Goal: Task Accomplishment & Management: Use online tool/utility

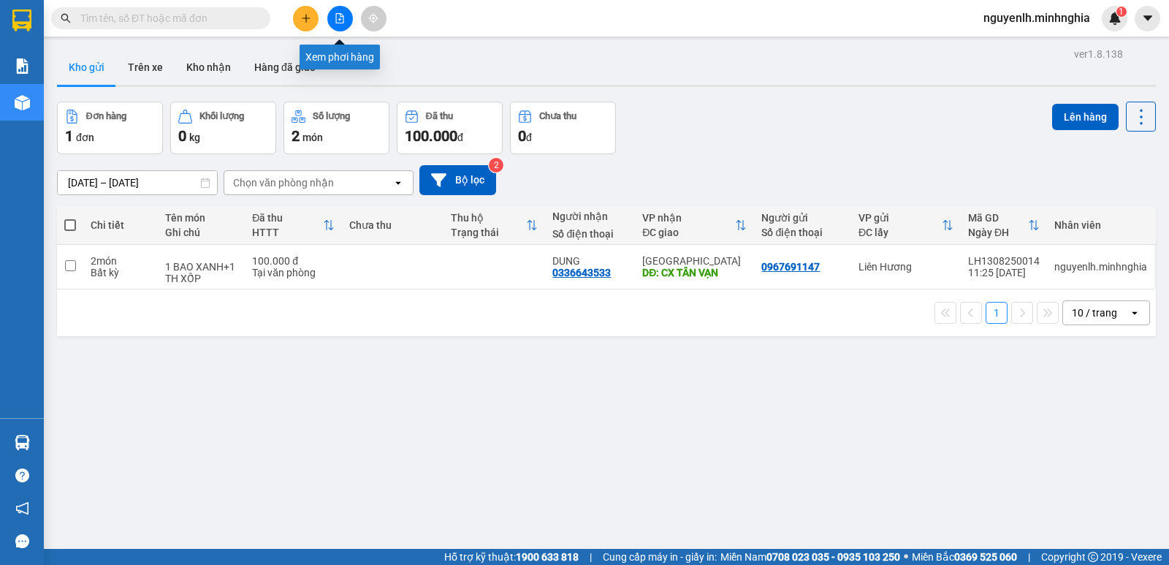
click at [345, 27] on button at bounding box center [340, 19] width 26 height 26
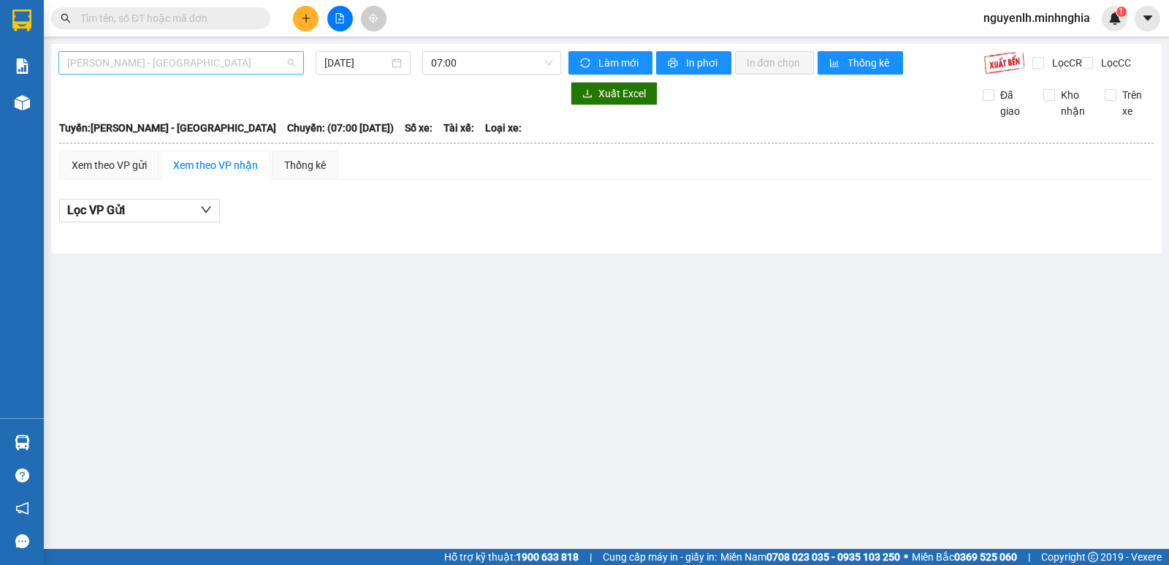
click at [175, 63] on span "[PERSON_NAME] - [GEOGRAPHIC_DATA]" at bounding box center [181, 63] width 228 height 22
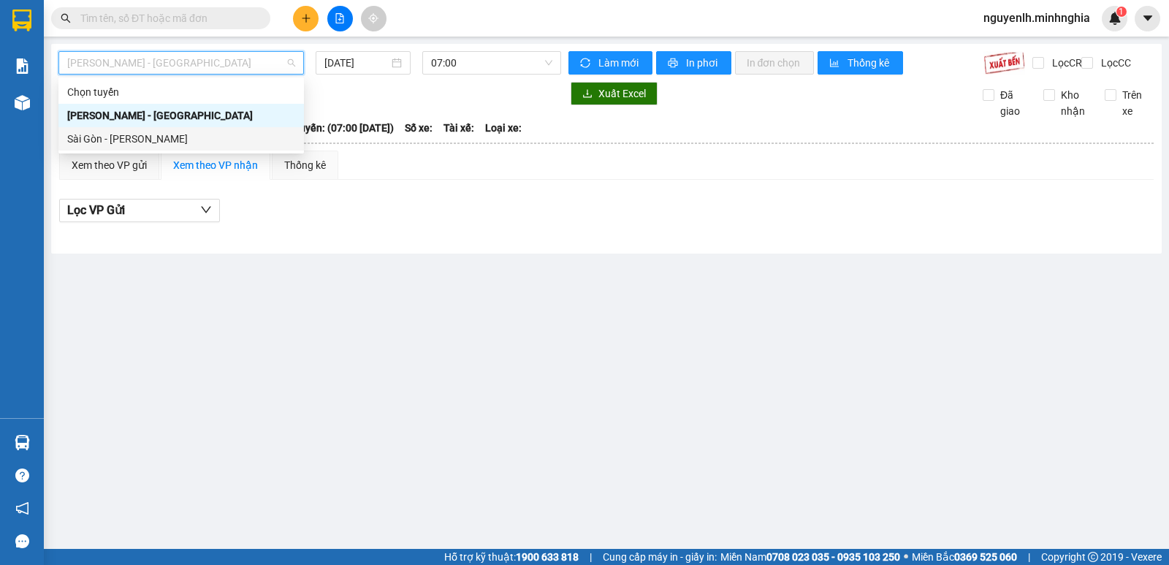
click at [104, 141] on div "Sài Gòn - [PERSON_NAME]" at bounding box center [181, 139] width 228 height 16
type input "[DATE]"
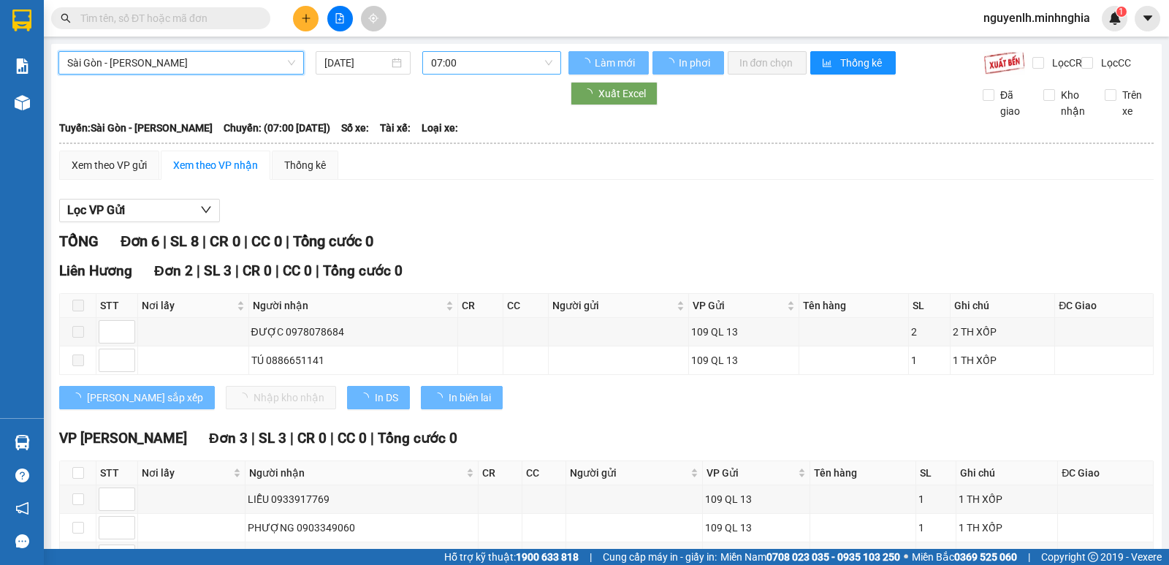
click at [492, 61] on span "07:00" at bounding box center [491, 63] width 121 height 22
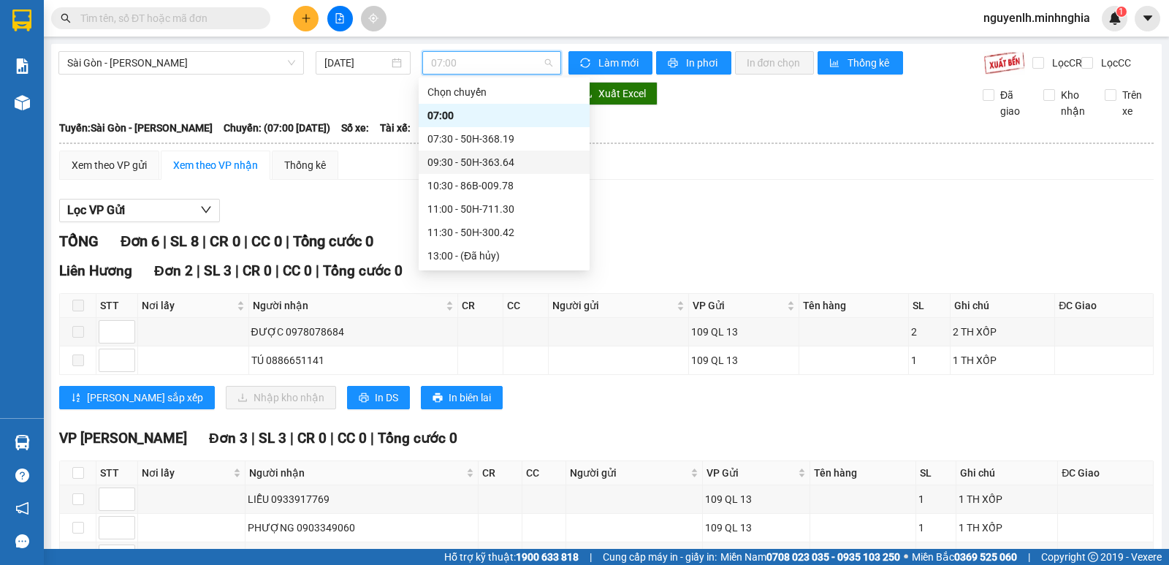
scroll to position [210, 0]
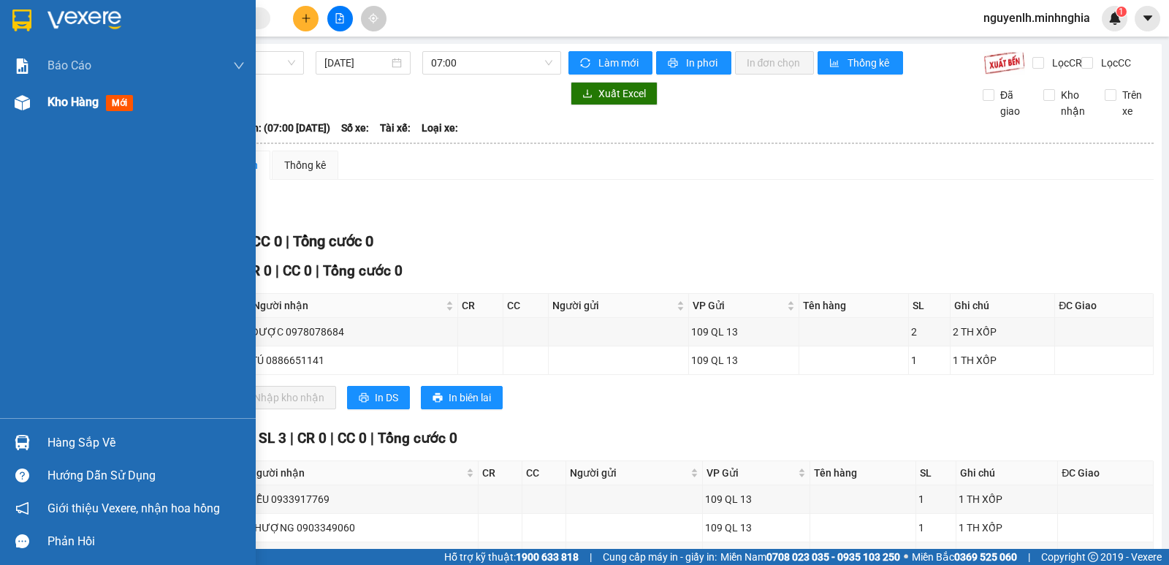
click at [118, 104] on span "mới" at bounding box center [119, 103] width 27 height 16
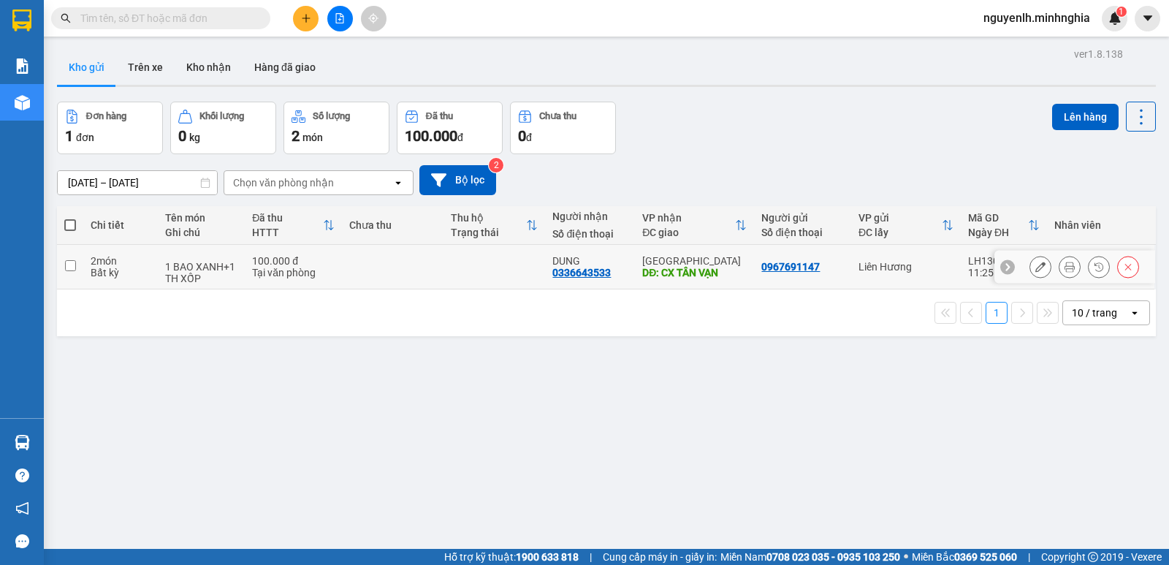
click at [69, 265] on input "checkbox" at bounding box center [70, 265] width 11 height 11
checkbox input "true"
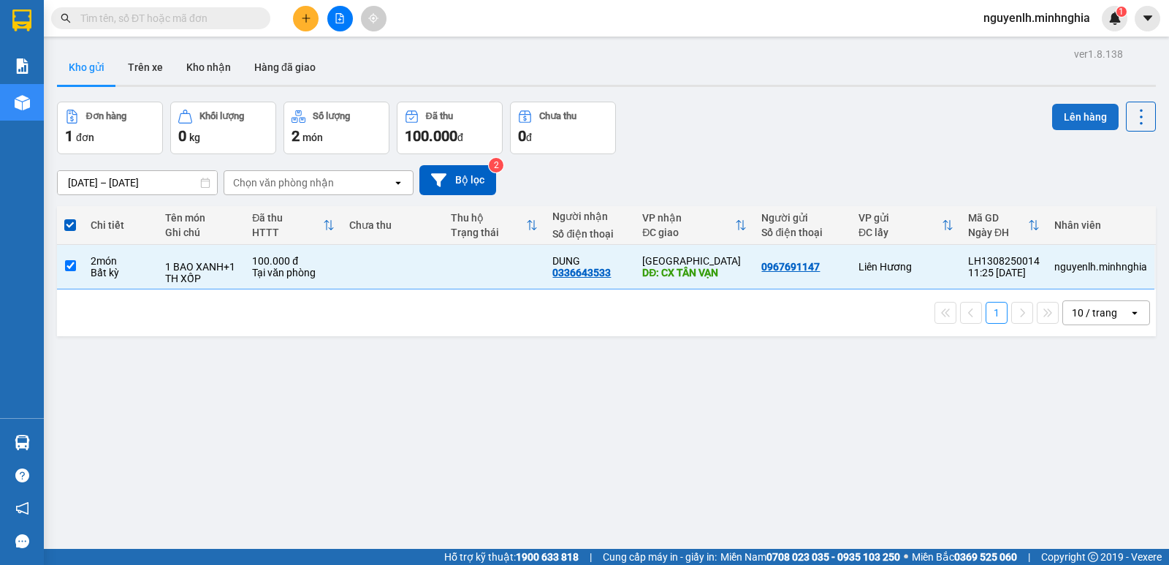
click at [1075, 117] on button "Lên hàng" at bounding box center [1085, 117] width 66 height 26
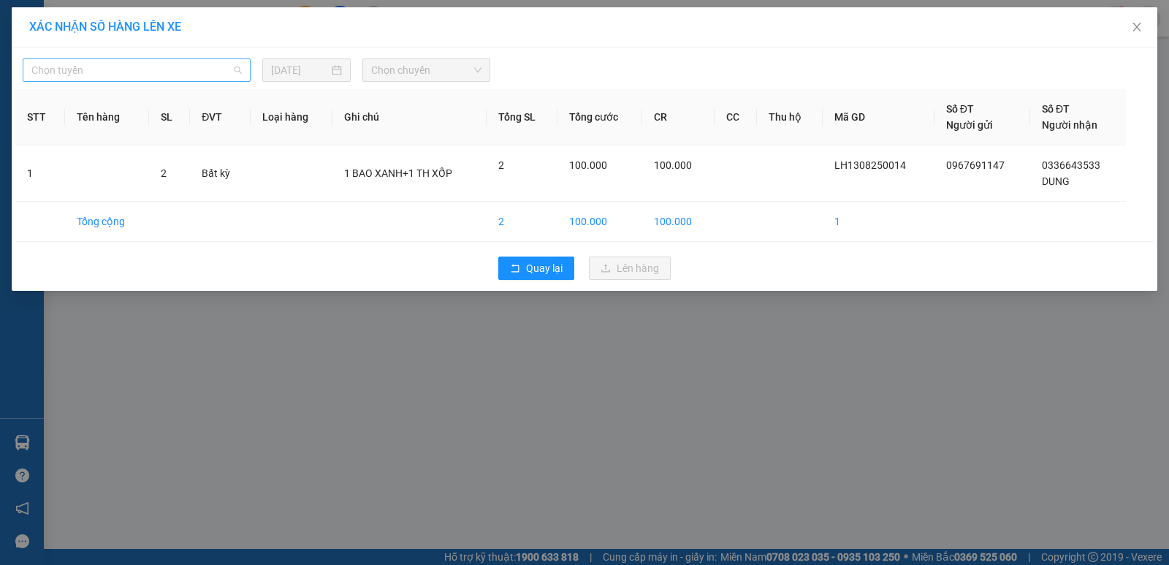
click at [129, 72] on span "Chọn tuyến" at bounding box center [136, 70] width 210 height 22
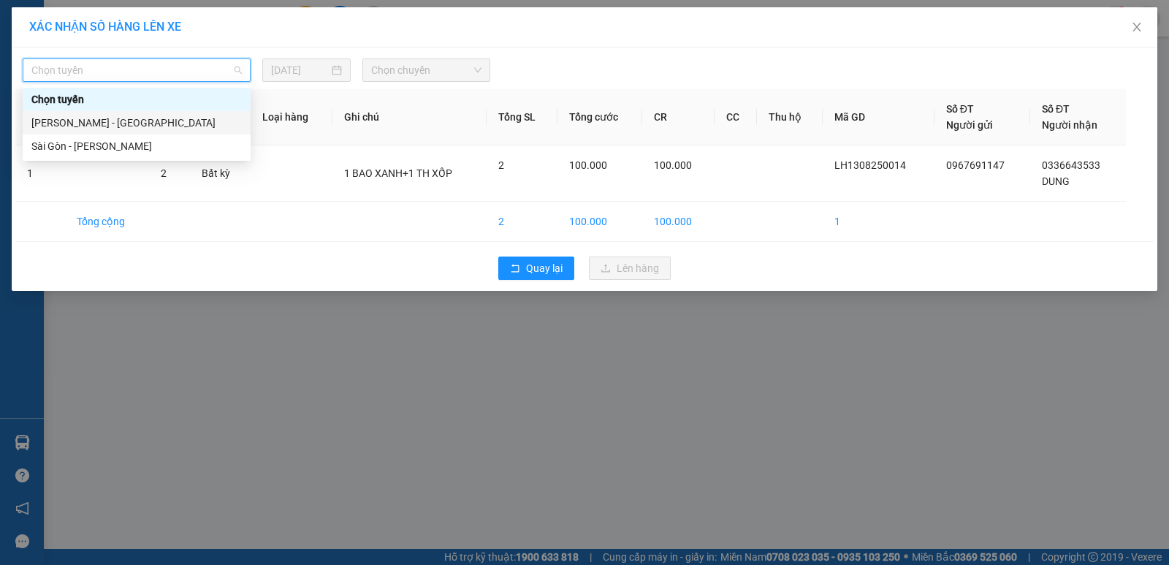
click at [61, 127] on div "[PERSON_NAME] - [GEOGRAPHIC_DATA]" at bounding box center [136, 123] width 210 height 16
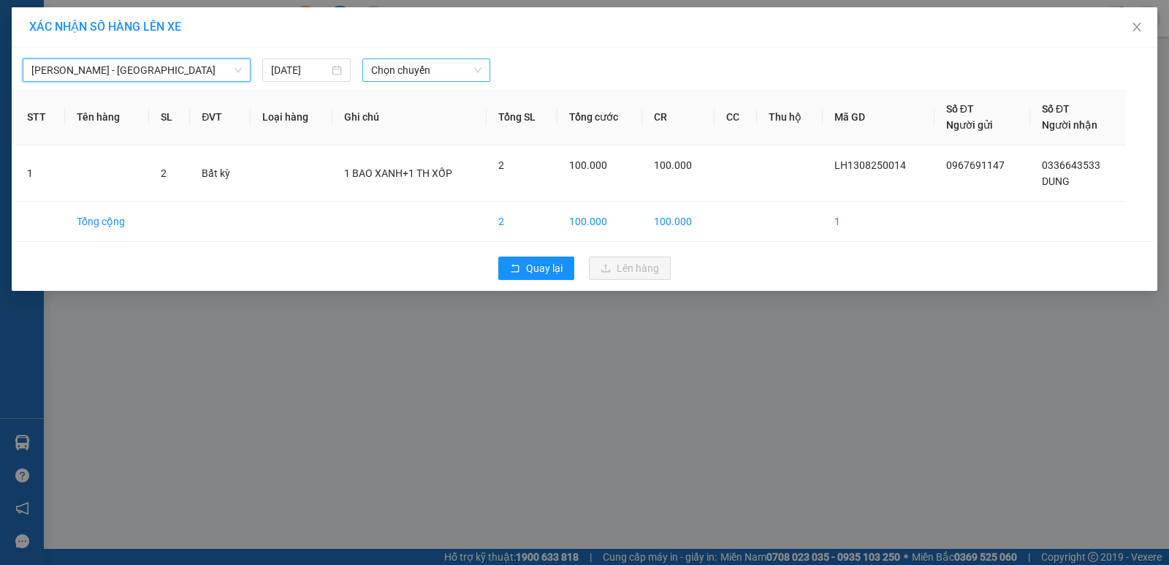
click at [451, 71] on span "Chọn chuyến" at bounding box center [426, 70] width 110 height 22
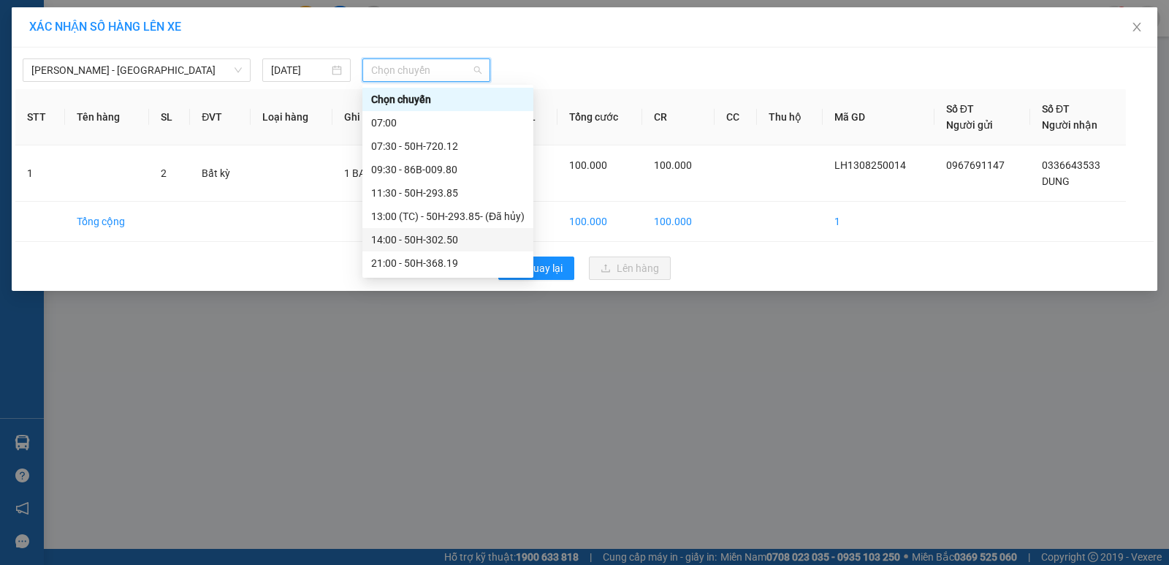
click at [422, 245] on div "14:00 - 50H-302.50" at bounding box center [447, 240] width 153 height 16
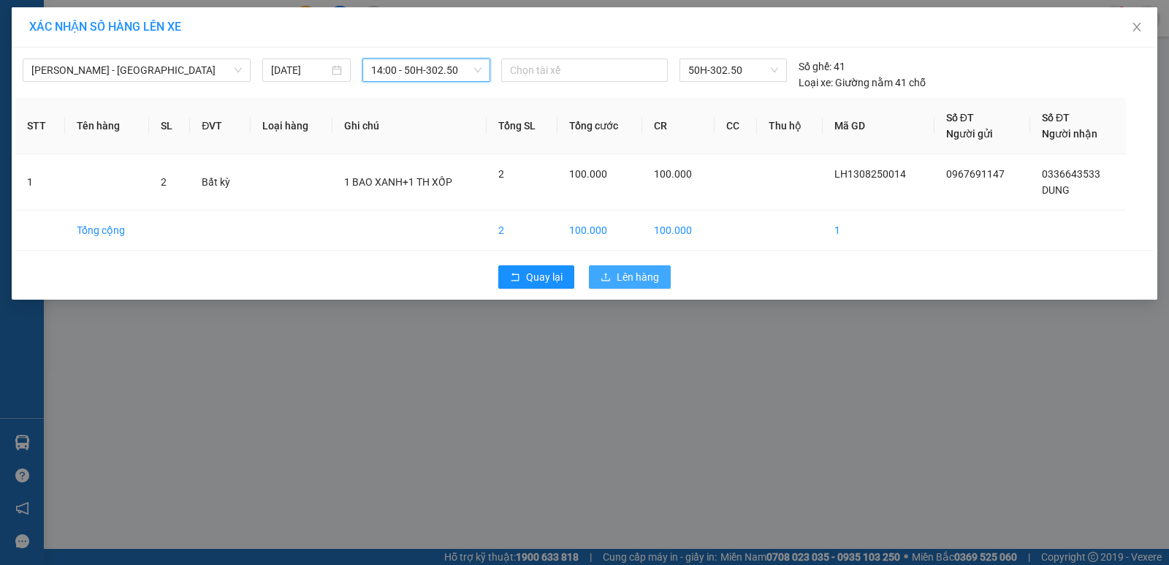
click at [623, 271] on span "Lên hàng" at bounding box center [638, 277] width 42 height 16
